Goal: Task Accomplishment & Management: Use online tool/utility

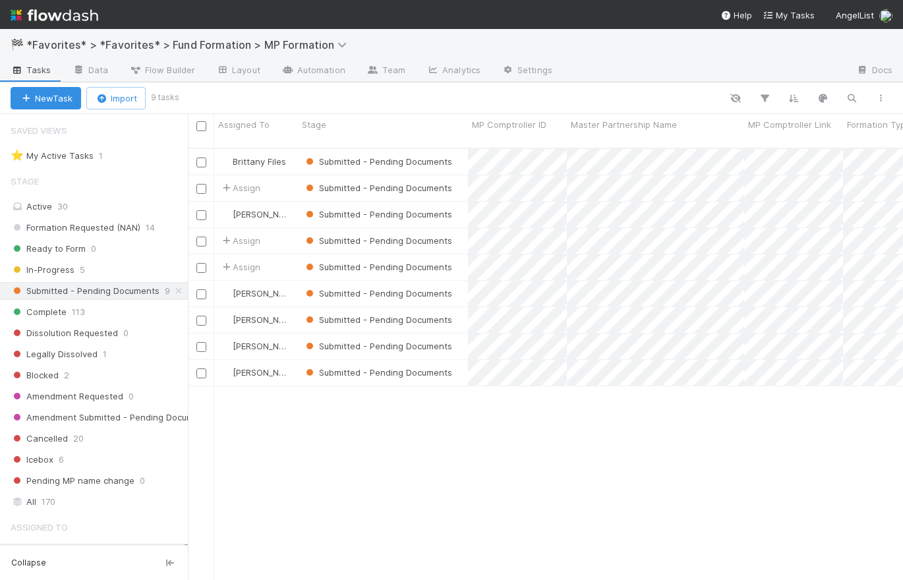
scroll to position [434, 706]
click at [61, 13] on img at bounding box center [55, 15] width 88 height 22
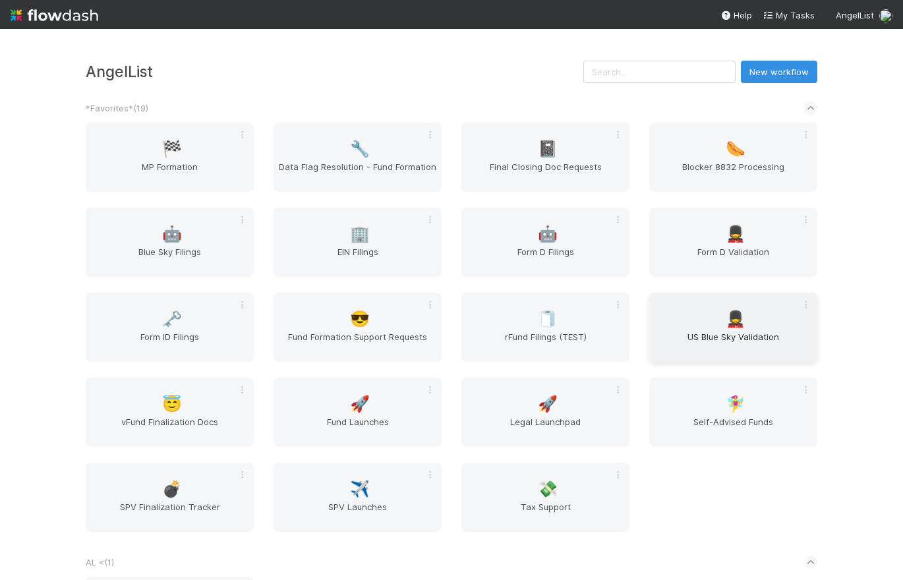
click at [747, 356] on span "US Blue Sky Validation" at bounding box center [733, 343] width 158 height 26
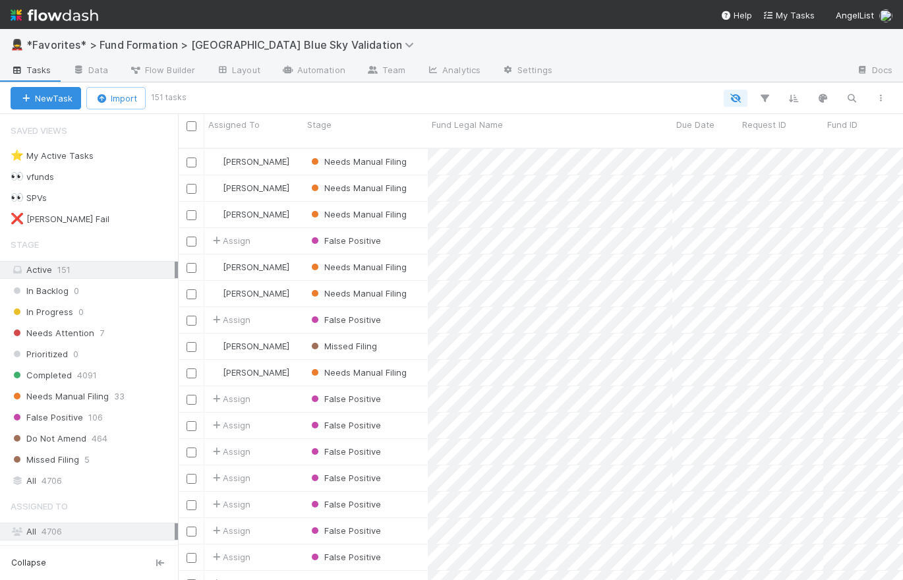
scroll to position [434, 716]
click at [130, 397] on div "Needs Manual Filing 33" at bounding box center [94, 396] width 167 height 16
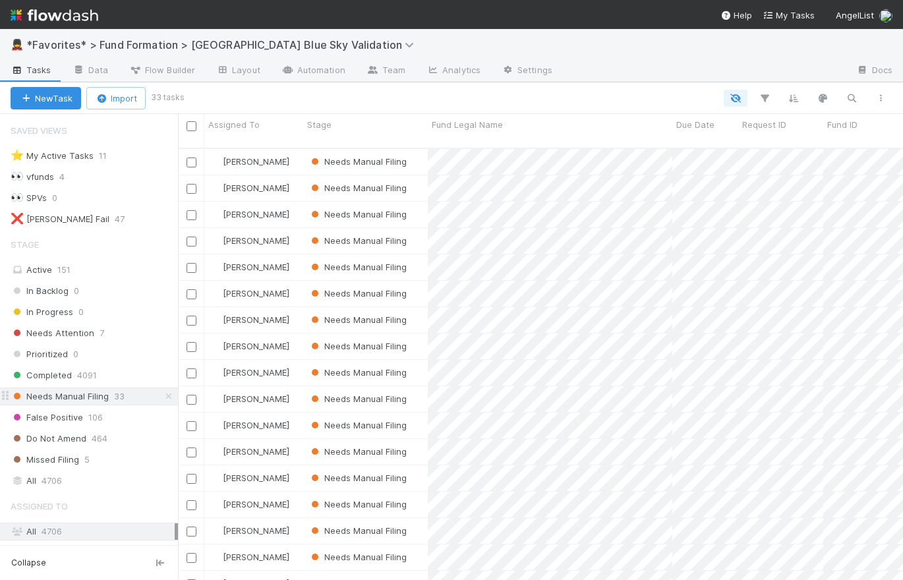
scroll to position [434, 716]
click at [415, 361] on div "Needs Manual Filing" at bounding box center [365, 373] width 125 height 26
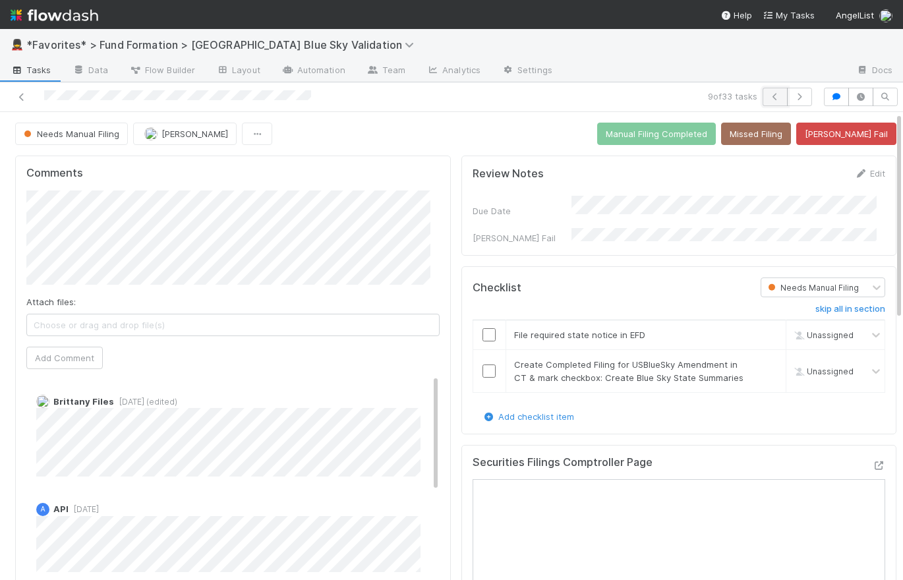
click at [771, 97] on icon "button" at bounding box center [774, 97] width 13 height 8
click at [770, 97] on icon "button" at bounding box center [774, 97] width 13 height 8
click at [768, 95] on icon "button" at bounding box center [774, 97] width 13 height 8
click at [797, 99] on button "button" at bounding box center [799, 97] width 25 height 18
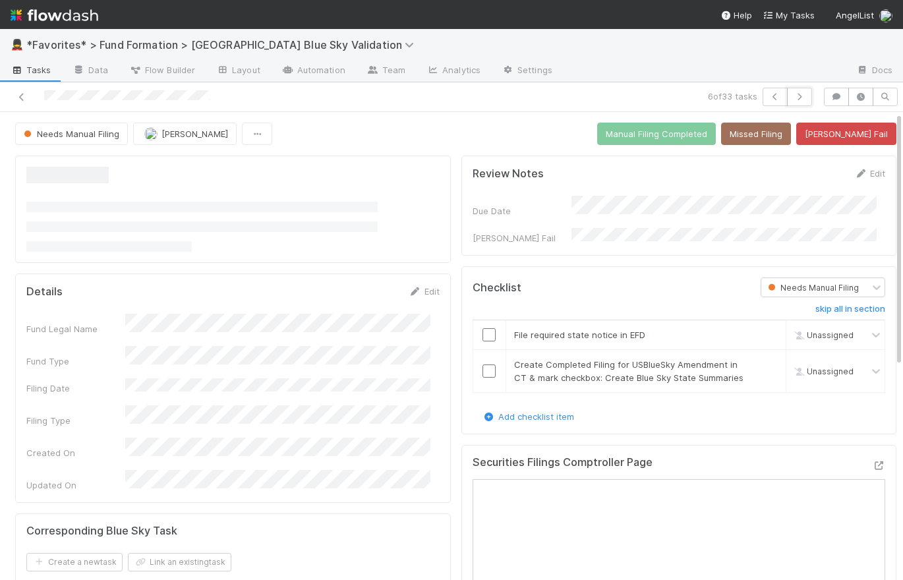
click at [797, 99] on button "button" at bounding box center [799, 97] width 25 height 18
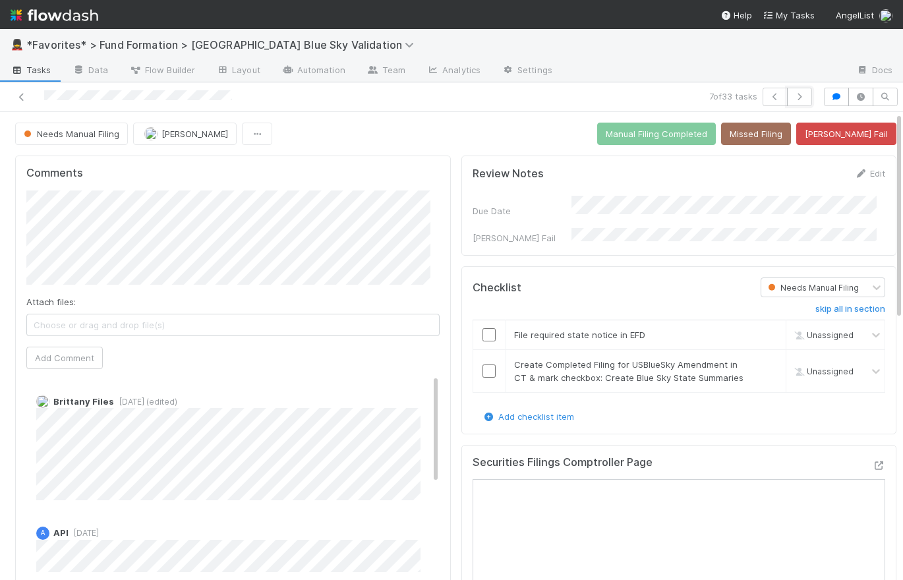
click at [797, 99] on button "button" at bounding box center [799, 97] width 25 height 18
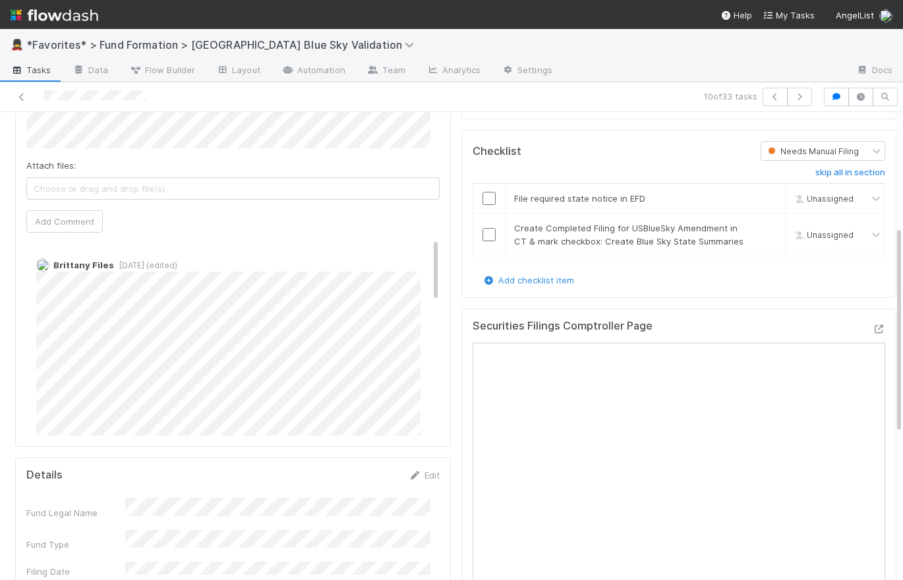
scroll to position [258, 0]
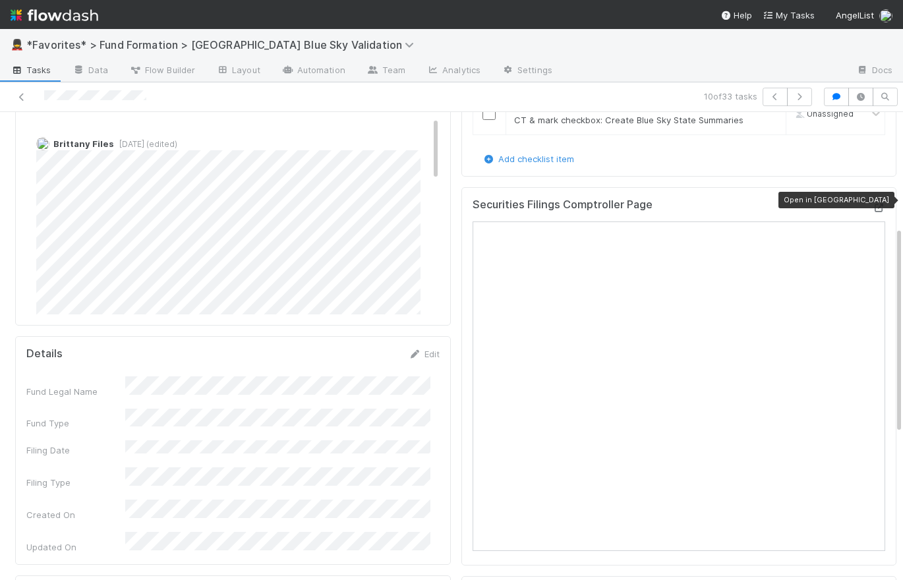
click at [872, 204] on icon at bounding box center [878, 208] width 13 height 9
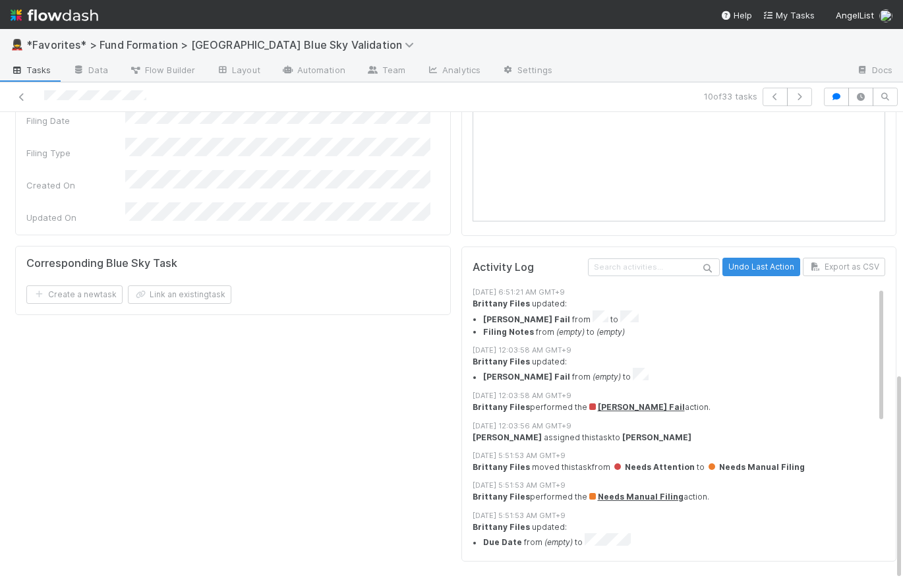
scroll to position [0, 0]
